Goal: Information Seeking & Learning: Learn about a topic

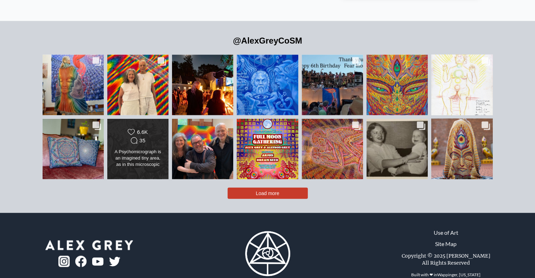
scroll to position [1618, 0]
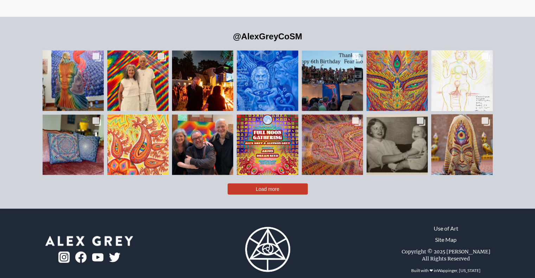
click at [456, 225] on link "Use of Art" at bounding box center [446, 229] width 25 height 8
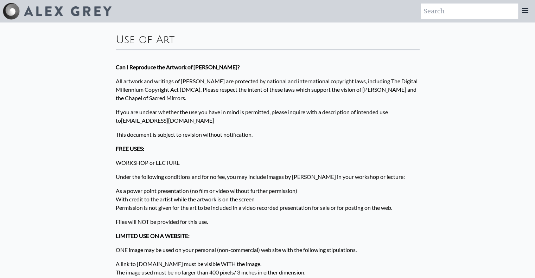
click at [18, 14] on img at bounding box center [11, 11] width 17 height 17
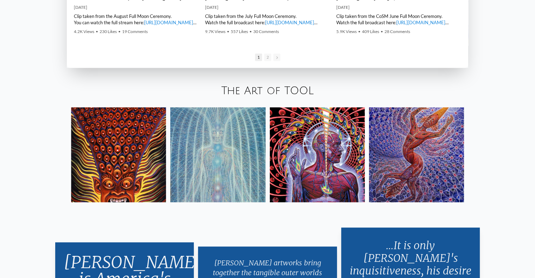
scroll to position [1232, 0]
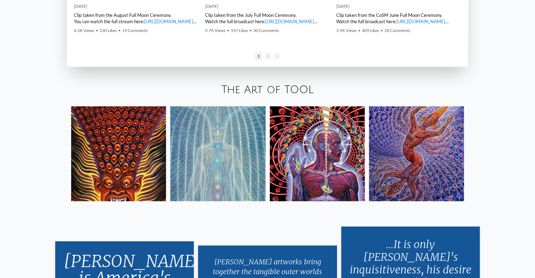
click at [258, 90] on link "The Art of TOOL" at bounding box center [267, 90] width 93 height 12
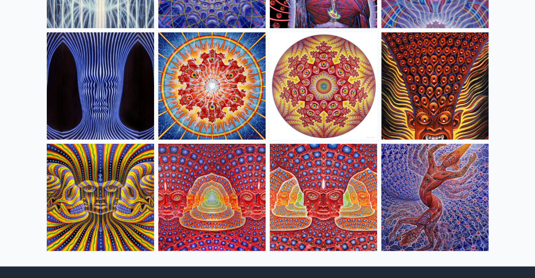
scroll to position [269, 0]
